Goal: Browse casually: Explore the website without a specific task or goal

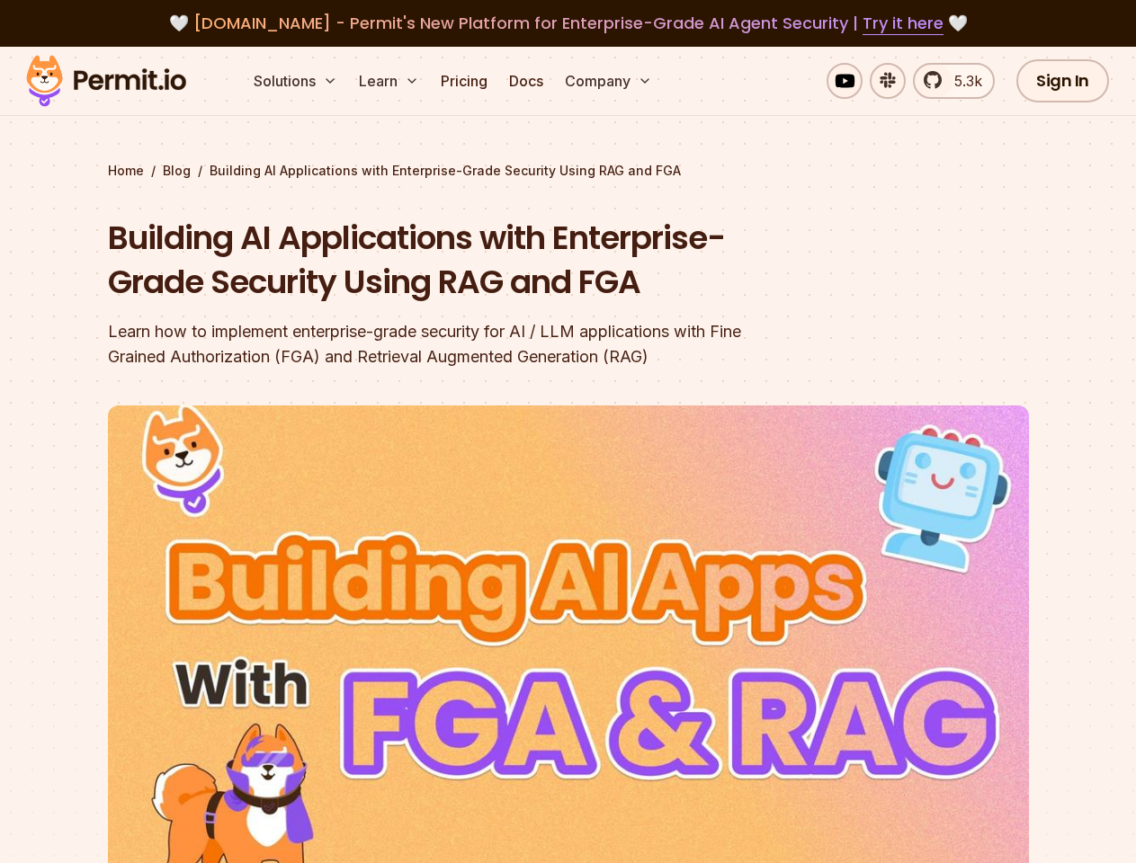
click at [567, 432] on img at bounding box center [568, 665] width 921 height 518
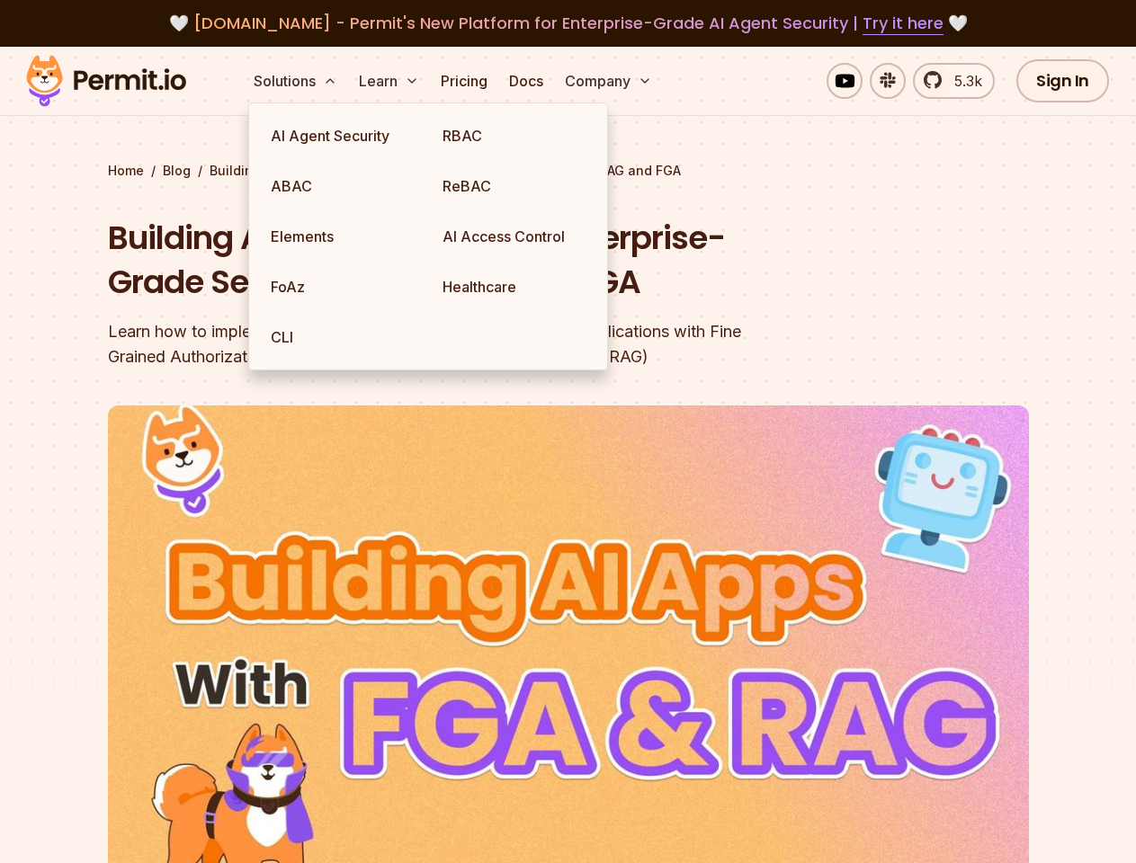
click at [297, 81] on button "Solutions" at bounding box center [295, 81] width 98 height 36
click at [390, 81] on button "Learn" at bounding box center [389, 81] width 75 height 36
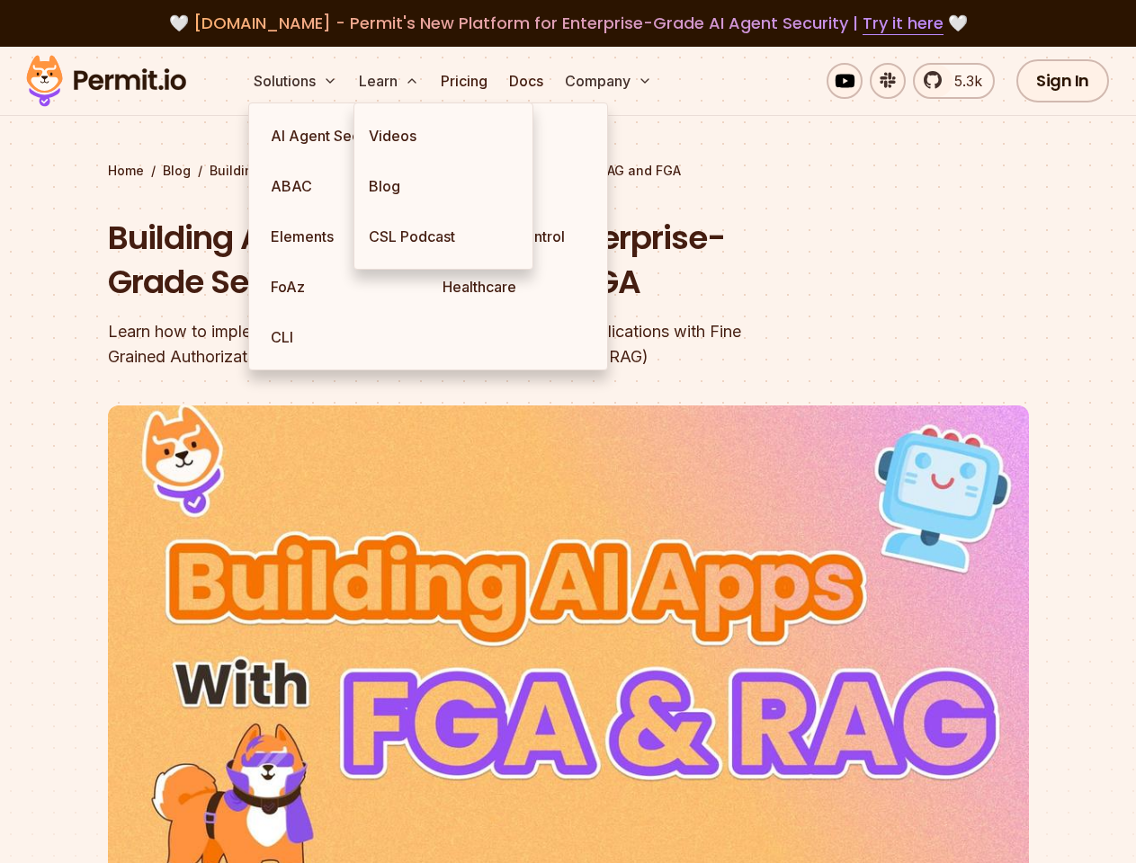
click at [610, 81] on button "Company" at bounding box center [609, 81] width 102 height 36
